Goal: Task Accomplishment & Management: Use online tool/utility

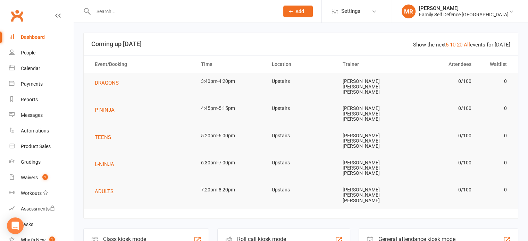
click at [271, 229] on div "Roll call kiosk mode Staff check-in for members" at bounding box center [283, 241] width 133 height 24
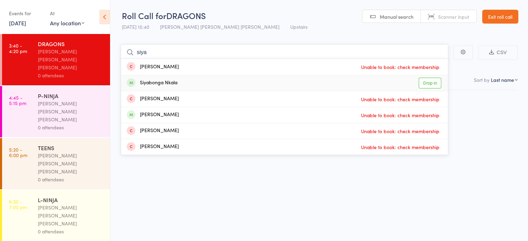
type input "siya"
click at [234, 79] on div "Siyabonga Nkala Drop in" at bounding box center [284, 83] width 327 height 16
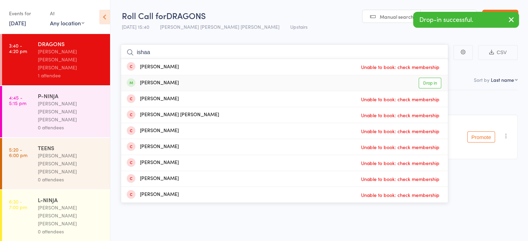
type input "ishaa"
click at [211, 79] on div "[PERSON_NAME] Drop in" at bounding box center [284, 83] width 327 height 16
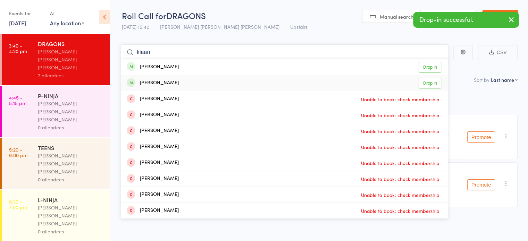
type input "kiaan"
click at [200, 65] on div "[PERSON_NAME] Drop in" at bounding box center [284, 67] width 327 height 16
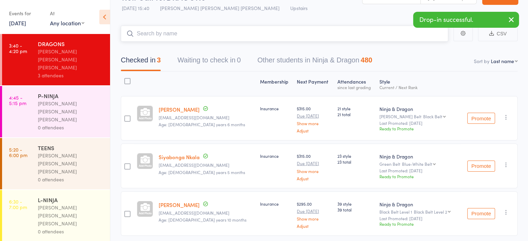
scroll to position [19, 0]
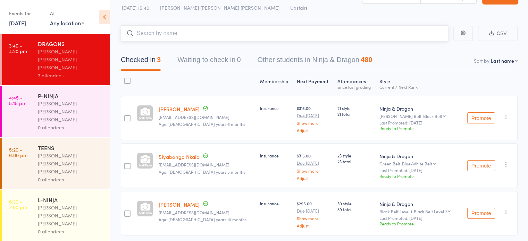
type input "d"
type input "e"
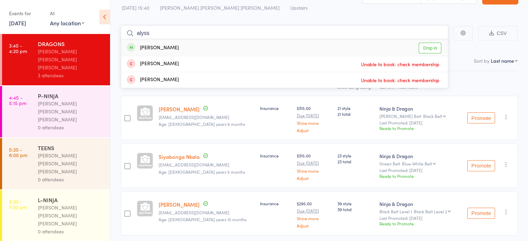
type input "alyss"
click at [221, 53] on div "[PERSON_NAME] Drop in" at bounding box center [284, 48] width 327 height 16
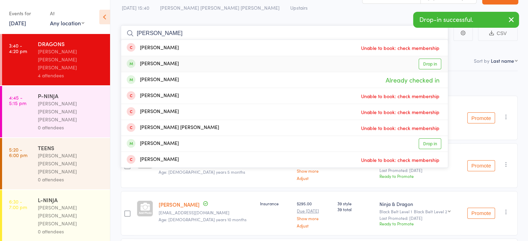
type input "[PERSON_NAME]"
click at [219, 62] on div "[PERSON_NAME] Drop in" at bounding box center [284, 64] width 327 height 16
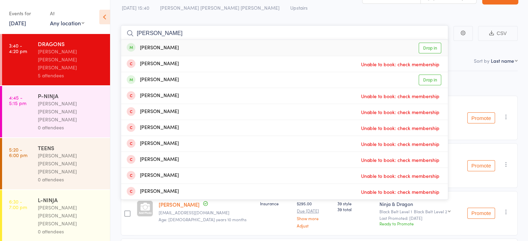
type input "[PERSON_NAME]"
click at [216, 51] on div "[PERSON_NAME] Drop in" at bounding box center [284, 48] width 327 height 16
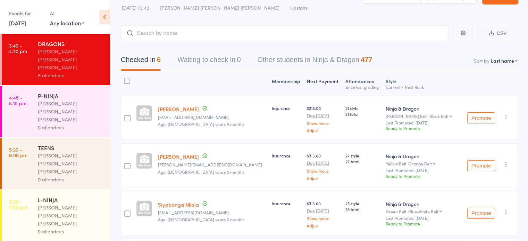
click at [304, 144] on div "$315.00 Due [DATE] Show more Adjust" at bounding box center [323, 165] width 39 height 44
click at [268, 33] on input "search" at bounding box center [284, 33] width 327 height 16
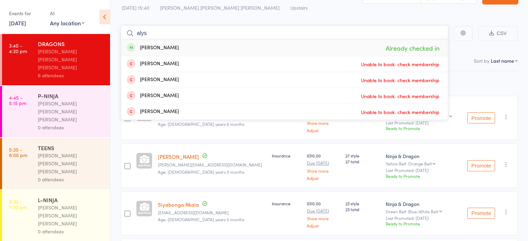
type input "alys"
click at [239, 46] on div "[PERSON_NAME] Already checked in" at bounding box center [284, 48] width 327 height 16
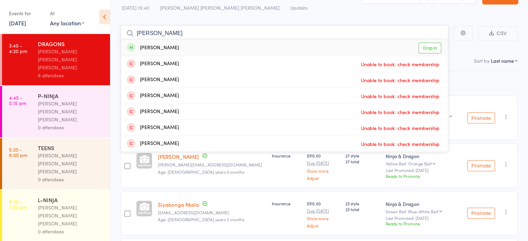
type input "[PERSON_NAME]"
click at [239, 46] on div "[PERSON_NAME] Drop in" at bounding box center [284, 48] width 327 height 16
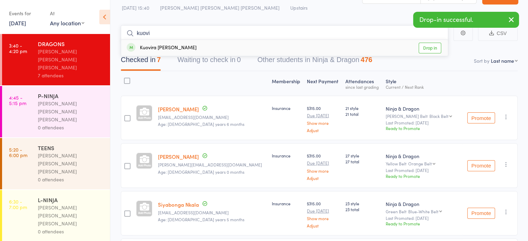
type input "kuovi"
click at [238, 45] on div "Kuovira [PERSON_NAME] Drop in" at bounding box center [284, 48] width 327 height 16
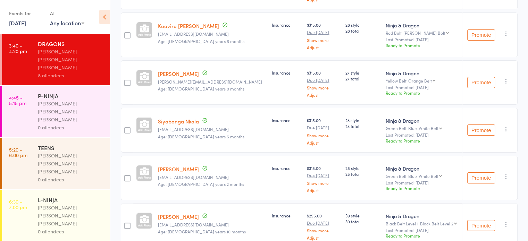
scroll to position [49, 0]
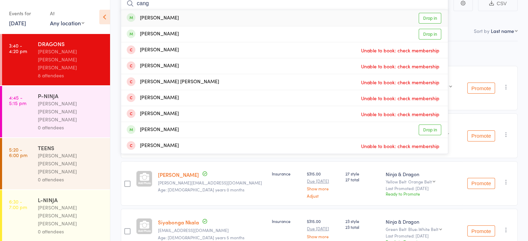
type input "cang"
click at [269, 18] on div "Aria Cang Drop in" at bounding box center [284, 18] width 327 height 16
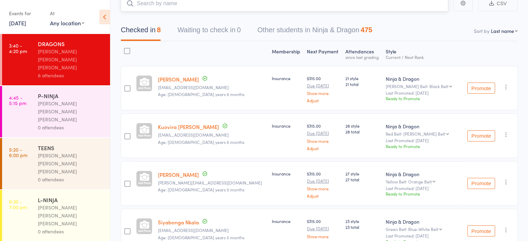
scroll to position [44, 0]
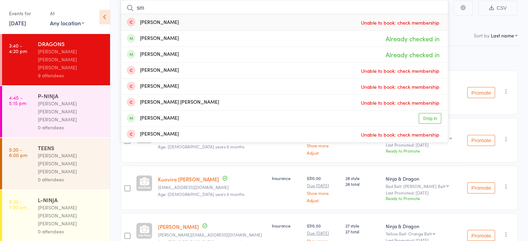
type input "s"
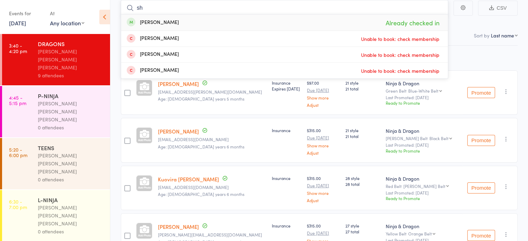
type input "s"
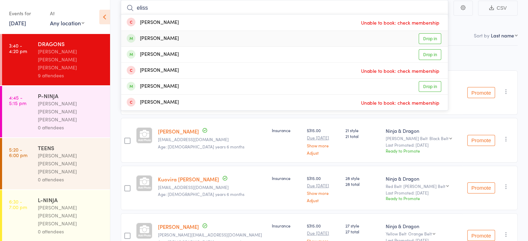
type input "eliss"
click at [264, 33] on div "[PERSON_NAME] Drop in" at bounding box center [284, 39] width 327 height 16
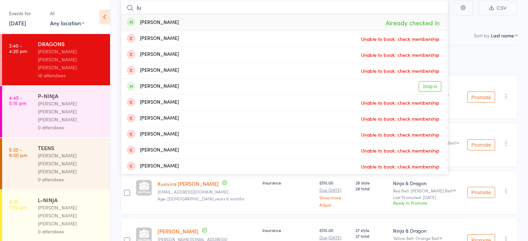
type input "l"
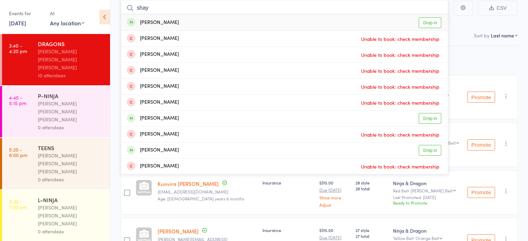
type input "shay"
click at [264, 26] on div "[PERSON_NAME] Drop in" at bounding box center [284, 23] width 327 height 16
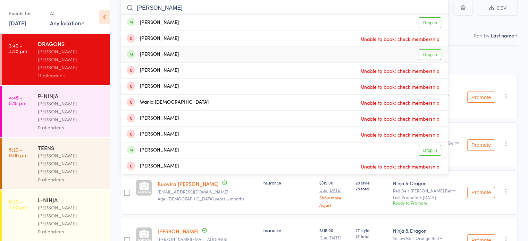
type input "[PERSON_NAME]"
click at [317, 50] on div "[PERSON_NAME] Drop in" at bounding box center [284, 55] width 327 height 16
